Goal: Obtain resource: Obtain resource

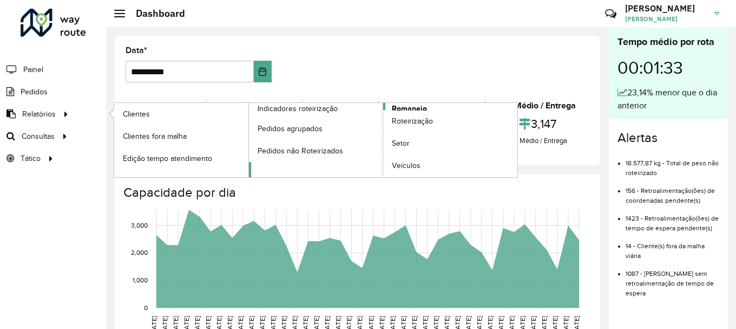
click at [420, 106] on span "Romaneio" at bounding box center [409, 108] width 35 height 11
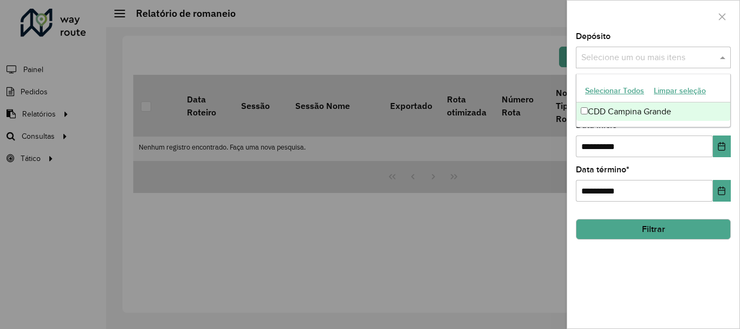
click at [677, 56] on input "text" at bounding box center [647, 57] width 139 height 13
click at [595, 116] on div "CDD Campina Grande" at bounding box center [653, 111] width 154 height 18
click at [721, 55] on span at bounding box center [724, 57] width 14 height 13
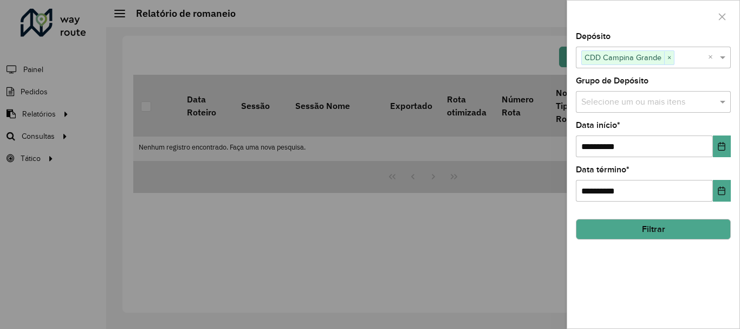
click at [694, 105] on input "text" at bounding box center [647, 102] width 139 height 13
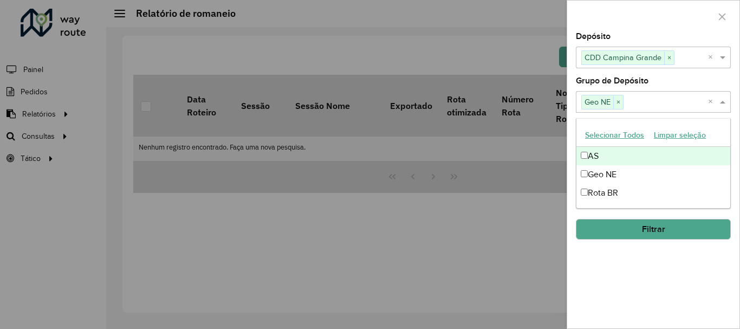
click at [684, 96] on input "text" at bounding box center [665, 102] width 84 height 13
click at [722, 103] on span at bounding box center [724, 101] width 14 height 13
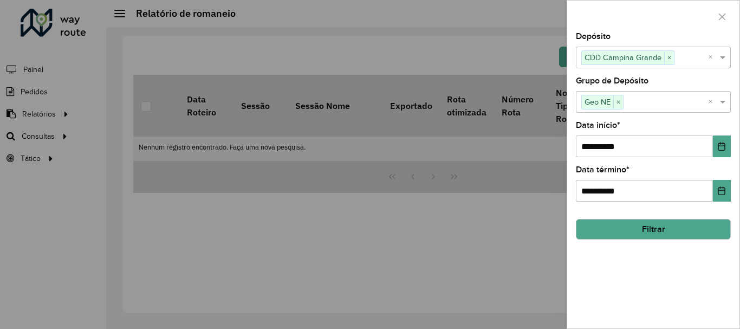
click at [641, 224] on button "Filtrar" at bounding box center [653, 229] width 155 height 21
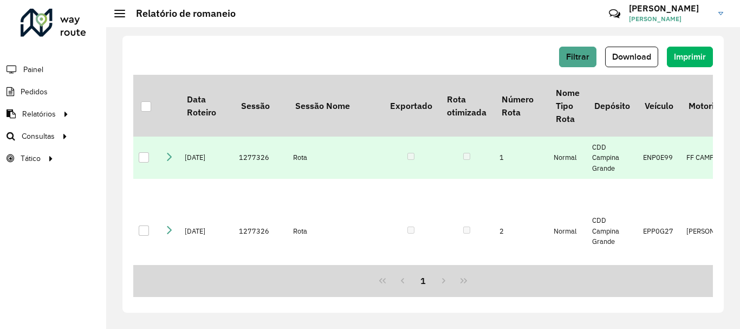
click at [143, 158] on div at bounding box center [144, 157] width 10 height 10
click at [629, 50] on button "Download" at bounding box center [631, 57] width 53 height 21
